Goal: Understand process/instructions

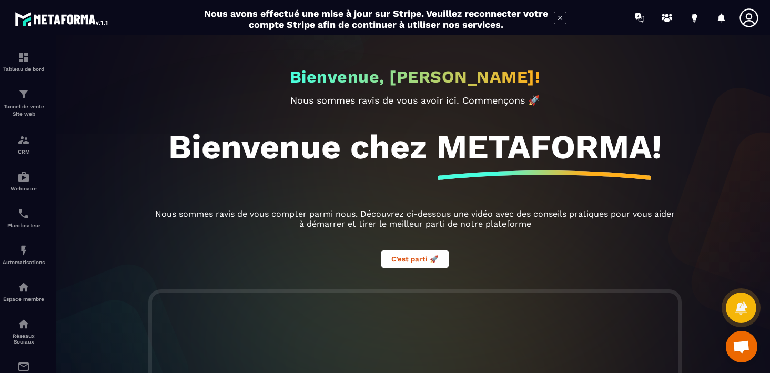
click at [64, 16] on img at bounding box center [62, 18] width 95 height 19
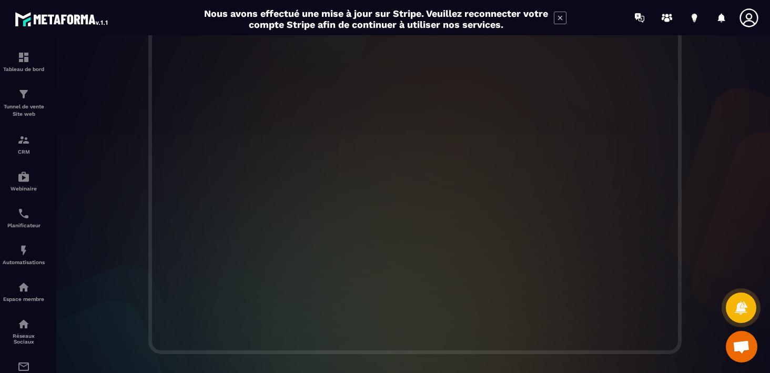
scroll to position [297, 0]
click at [215, 365] on div "Bienvenue, [PERSON_NAME]! Nous sommes ravis de vous avoir ici. Commençons 🚀 Bie…" at bounding box center [414, 204] width 731 height 338
click at [118, 308] on div at bounding box center [414, 167] width 731 height 358
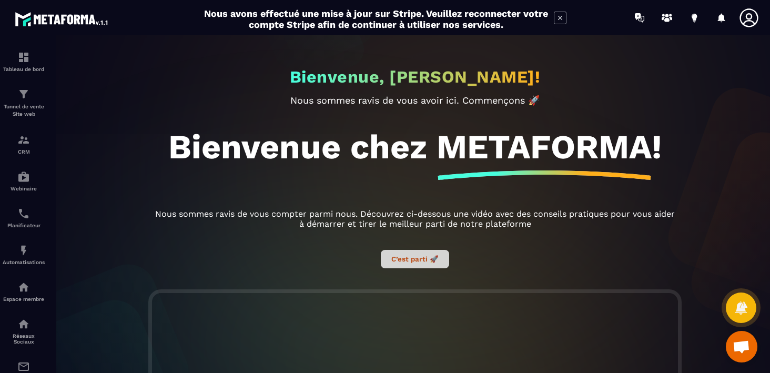
click at [411, 259] on button "C’est parti 🚀" at bounding box center [415, 259] width 68 height 18
click at [408, 261] on button "C’est parti 🚀" at bounding box center [415, 259] width 68 height 18
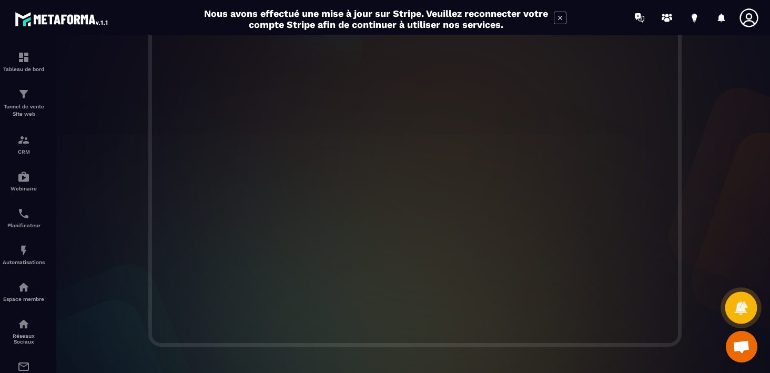
click at [744, 311] on icon at bounding box center [740, 307] width 13 height 14
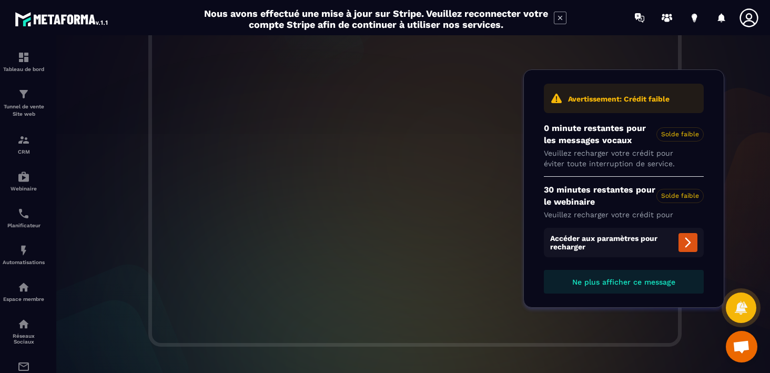
scroll to position [22, 0]
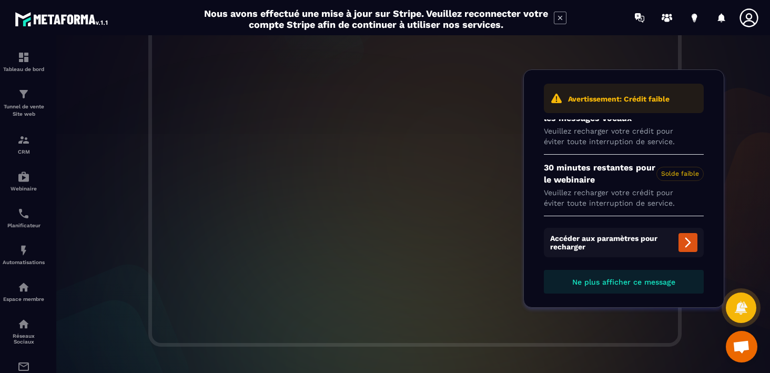
click at [750, 262] on div at bounding box center [414, 167] width 731 height 358
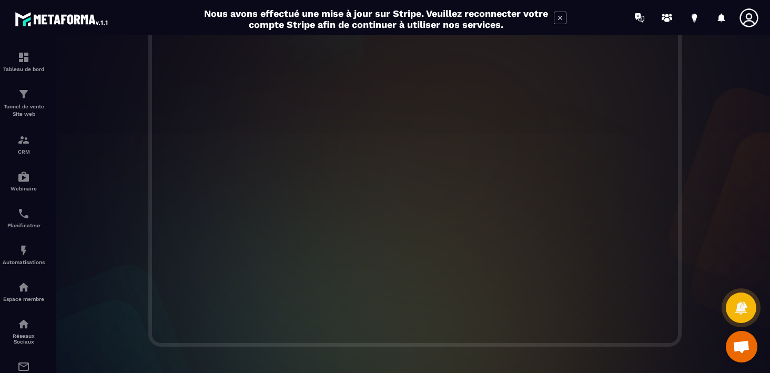
click at [737, 352] on span "Ouvrir le chat" at bounding box center [740, 347] width 17 height 15
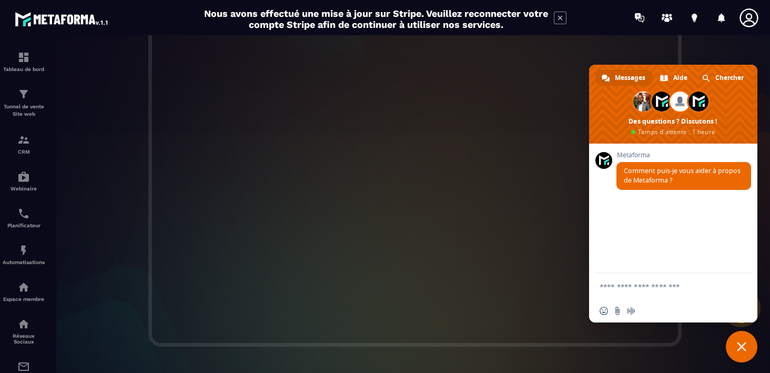
click at [707, 361] on div "Bienvenue, [PERSON_NAME]! Nous sommes ravis de vous avoir ici. Commençons 🚀 Bie…" at bounding box center [414, 204] width 731 height 338
click at [715, 50] on div at bounding box center [414, 167] width 731 height 358
click at [740, 343] on span "Fermer le chat" at bounding box center [741, 346] width 9 height 9
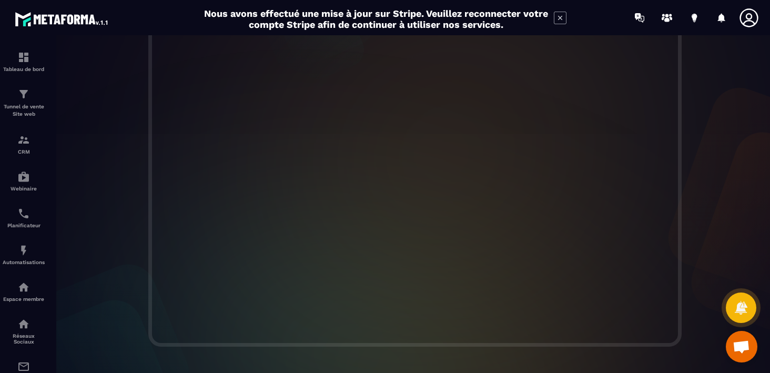
click at [748, 19] on icon at bounding box center [748, 17] width 21 height 21
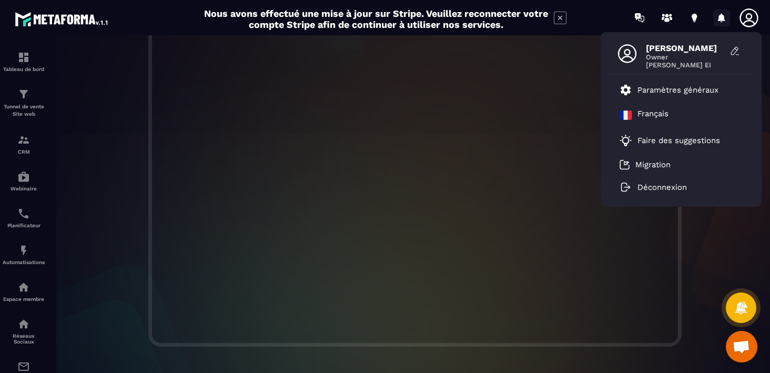
click at [723, 19] on icon at bounding box center [721, 17] width 7 height 9
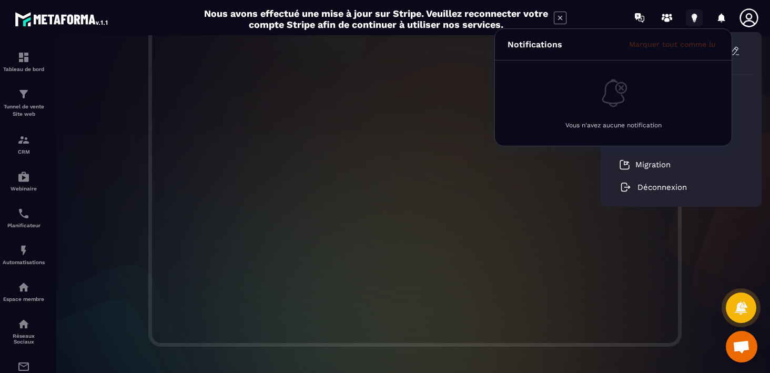
click at [695, 19] on icon at bounding box center [693, 16] width 5 height 7
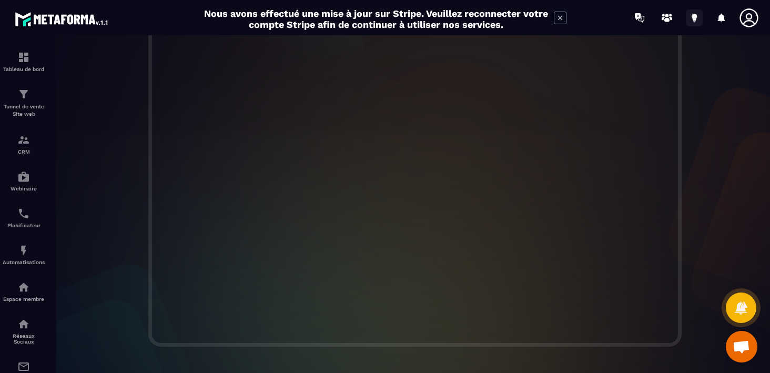
click at [695, 19] on icon at bounding box center [693, 16] width 5 height 7
click at [692, 18] on icon at bounding box center [693, 16] width 5 height 7
click at [666, 18] on icon at bounding box center [666, 20] width 5 height 4
